Goal: Information Seeking & Learning: Learn about a topic

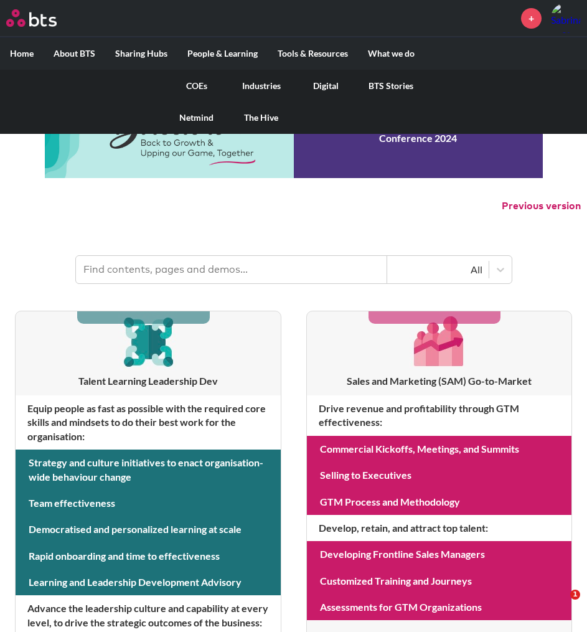
click at [192, 82] on link "COEs" at bounding box center [196, 86] width 65 height 32
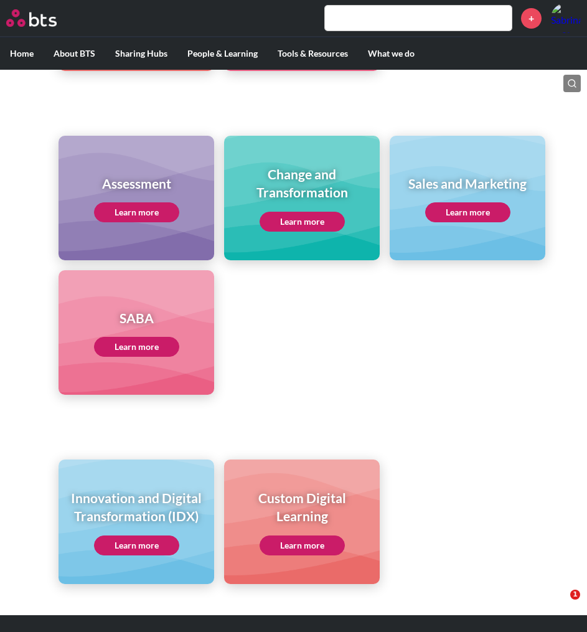
scroll to position [511, 0]
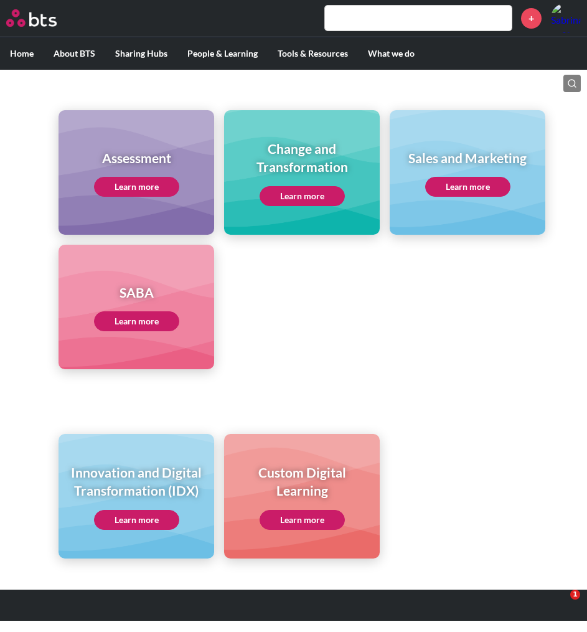
click at [134, 519] on link "Learn more" at bounding box center [136, 520] width 85 height 20
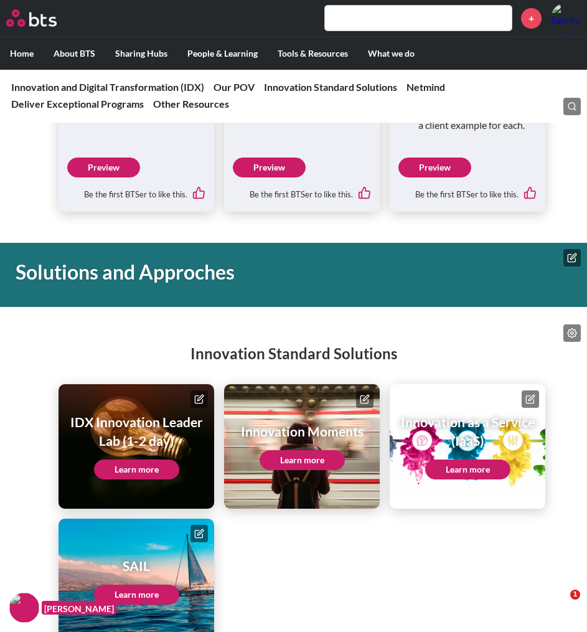
scroll to position [1308, 0]
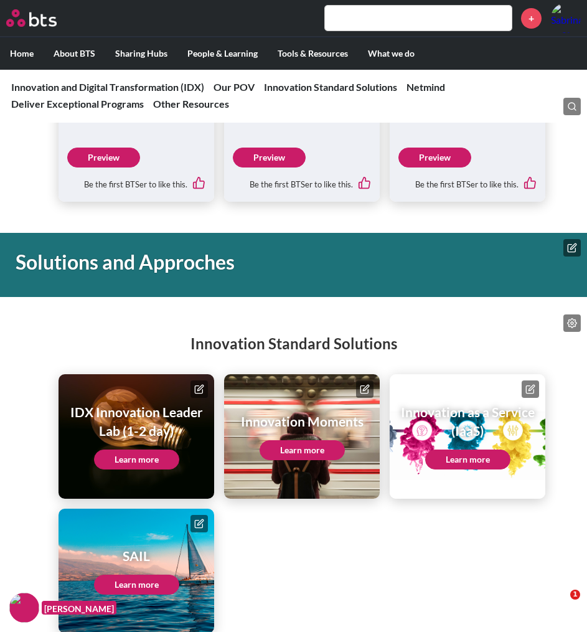
click at [142, 470] on link "Learn more" at bounding box center [136, 460] width 85 height 20
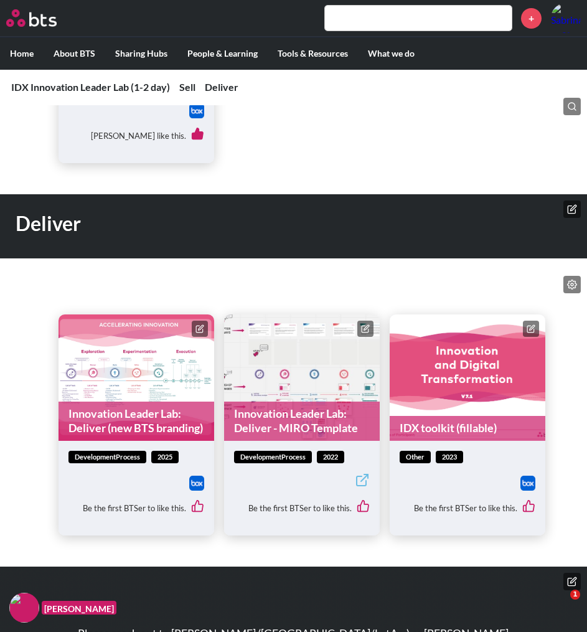
scroll to position [872, 0]
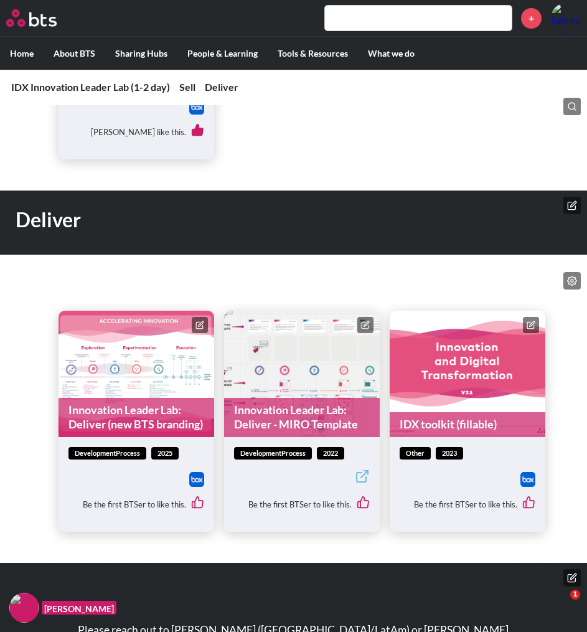
click at [158, 398] on link "Innovation Leader Lab: Deliver (new BTS branding)" at bounding box center [137, 417] width 156 height 39
